Goal: Navigation & Orientation: Find specific page/section

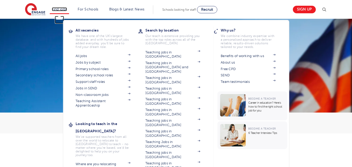
click at [61, 10] on link "Find jobs" at bounding box center [59, 9] width 15 height 4
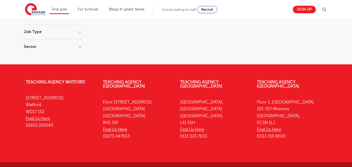
scroll to position [104, 0]
